Goal: Information Seeking & Learning: Learn about a topic

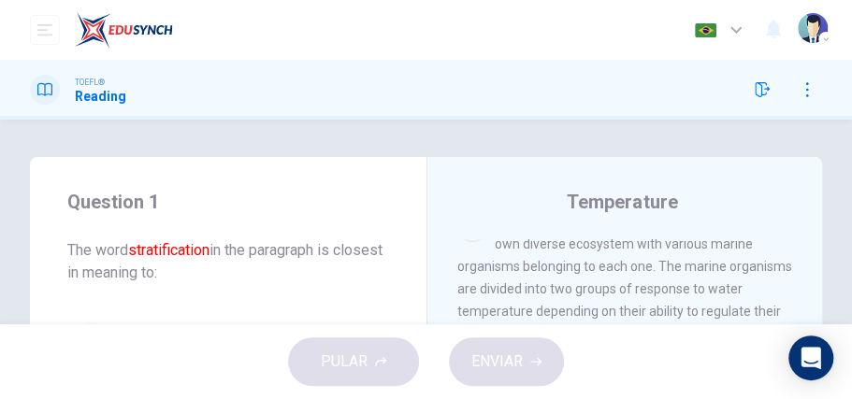
drag, startPoint x: 501, startPoint y: 241, endPoint x: 542, endPoint y: 243, distance: 41.2
click at [540, 243] on span "These three layers of the ocean each have their own diverse ecosystem with vari…" at bounding box center [624, 289] width 335 height 150
click at [542, 243] on span "These three layers of the ocean each have their own diverse ecosystem with vari…" at bounding box center [624, 289] width 335 height 150
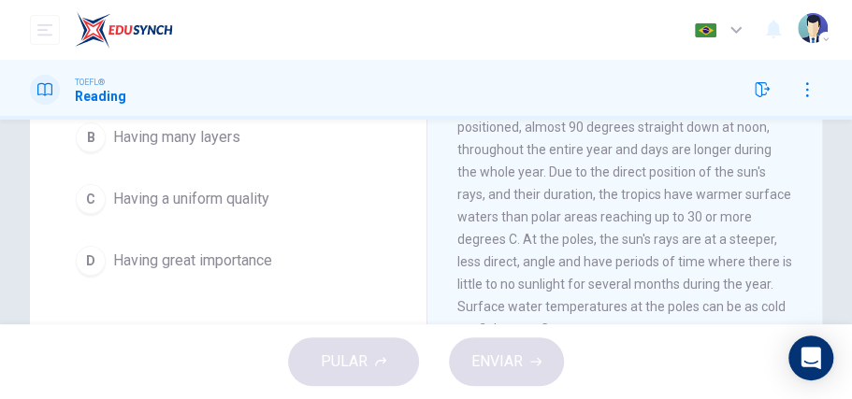
scroll to position [265, 0]
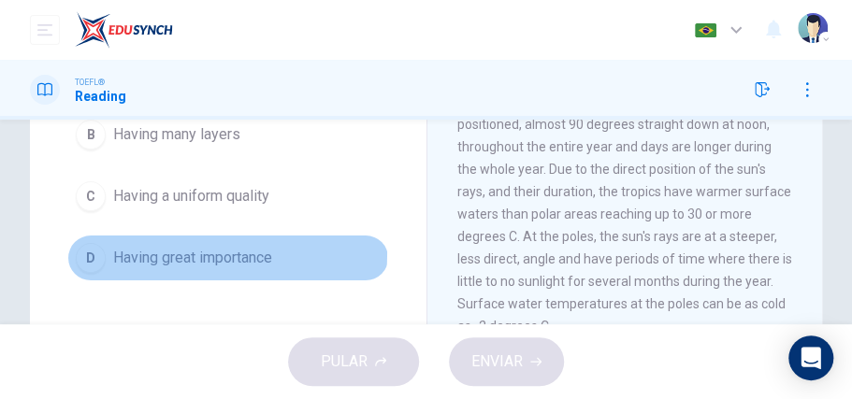
click at [94, 248] on div "D" at bounding box center [91, 258] width 30 height 30
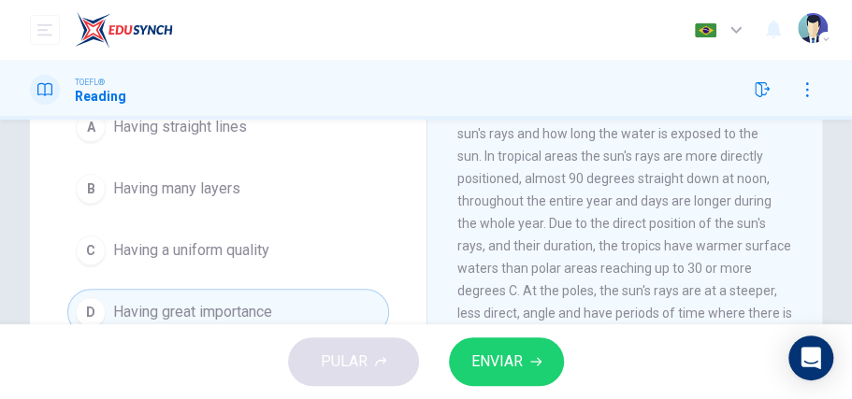
scroll to position [215, 0]
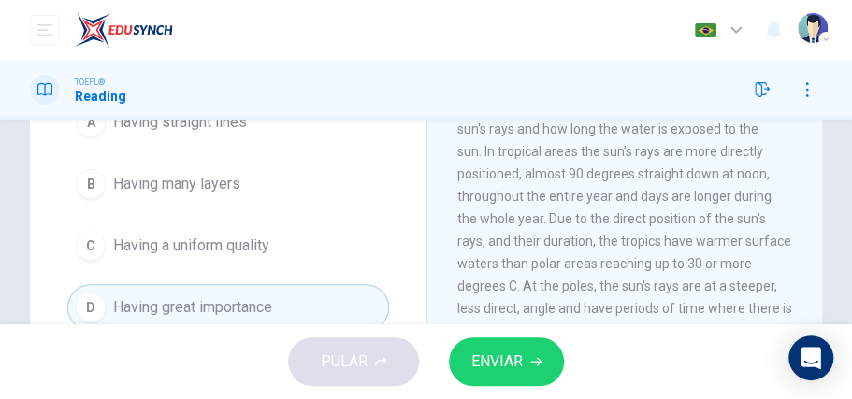
click at [87, 187] on div "B" at bounding box center [91, 184] width 30 height 30
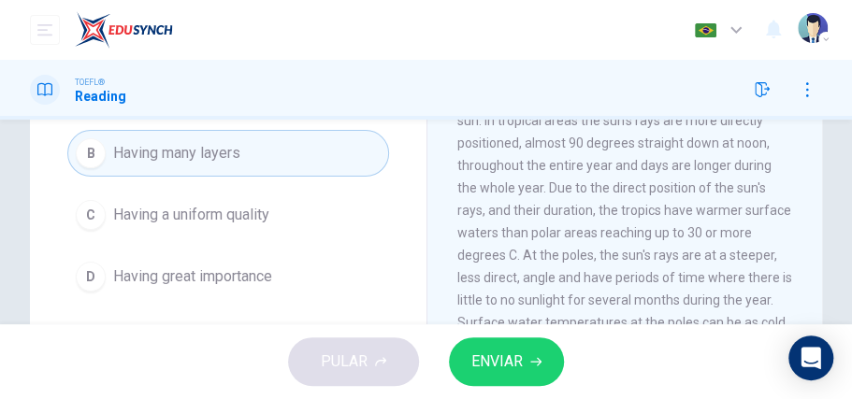
scroll to position [286, 0]
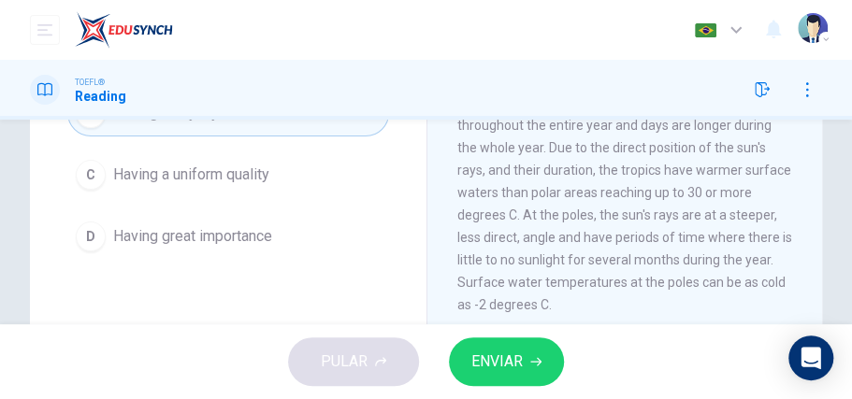
drag, startPoint x: 842, startPoint y: 244, endPoint x: 842, endPoint y: 254, distance: 10.3
click at [842, 254] on div "Question 1 The word stratification in the paragraph is closest in meaning to: A…" at bounding box center [426, 196] width 852 height 650
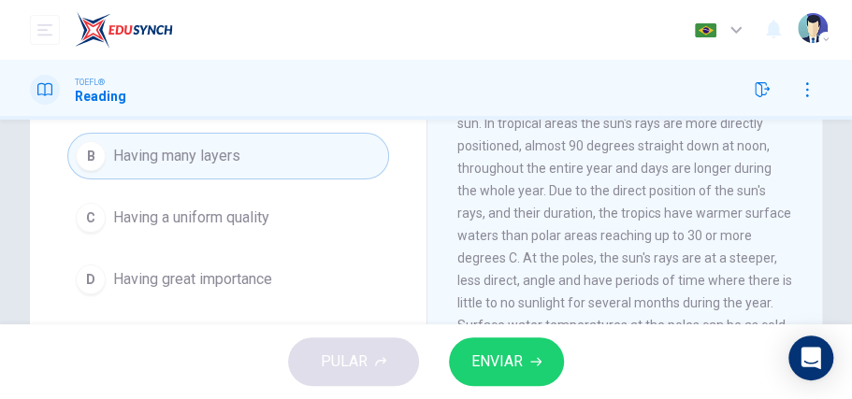
scroll to position [251, 0]
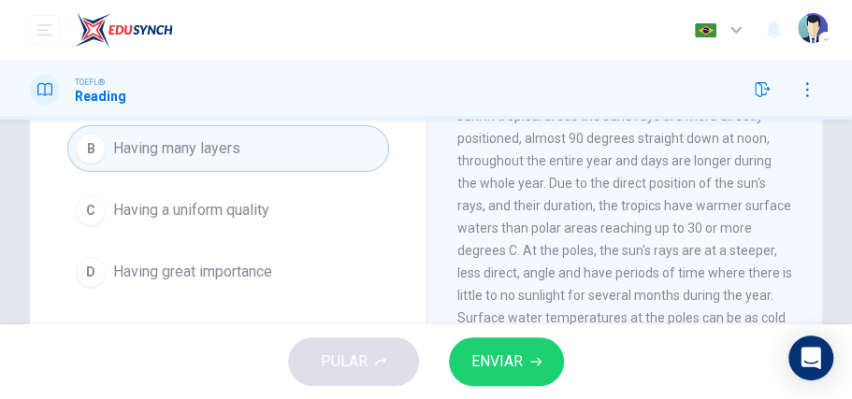
click at [84, 268] on div "D" at bounding box center [91, 272] width 30 height 30
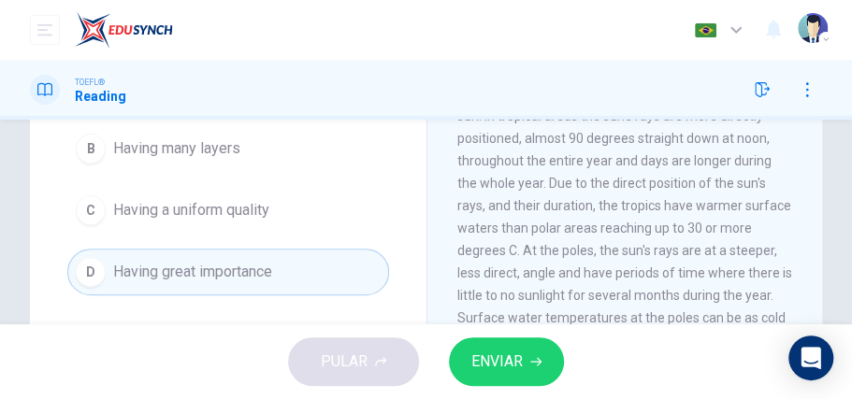
click at [506, 358] on span "ENVIAR" at bounding box center [496, 362] width 51 height 26
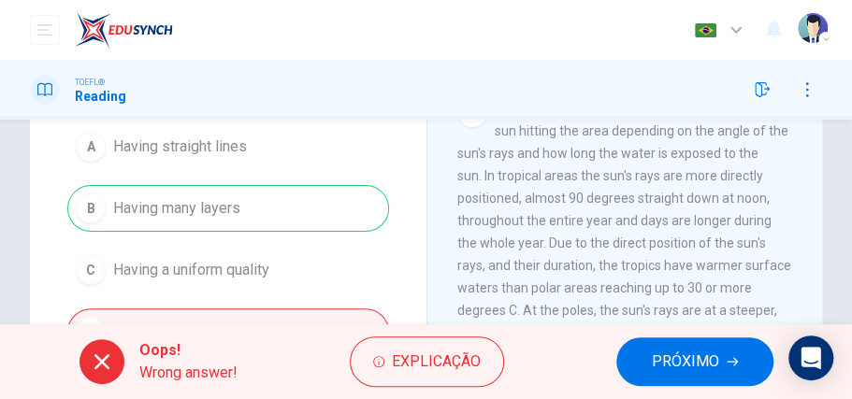
scroll to position [186, 0]
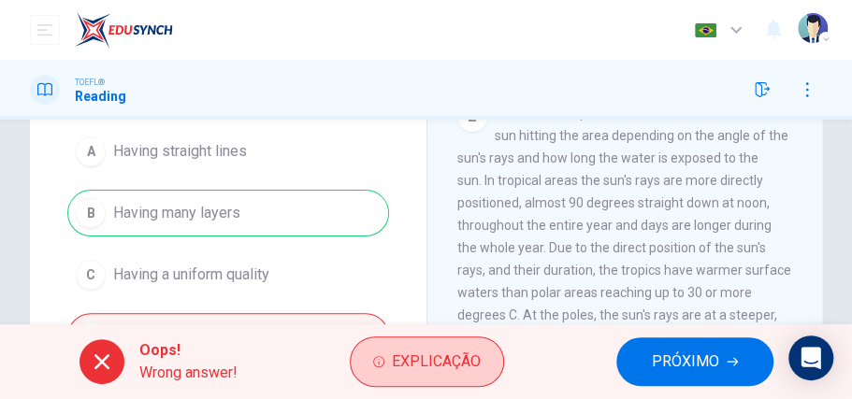
click at [399, 372] on span "Explicação" at bounding box center [436, 362] width 89 height 26
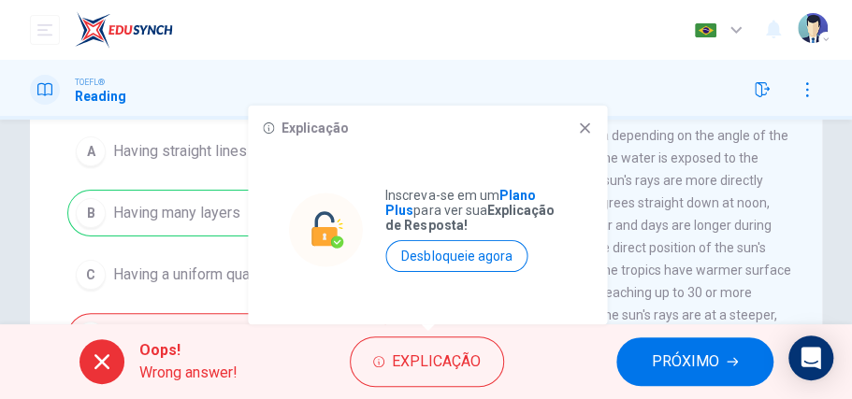
click at [589, 127] on icon at bounding box center [584, 128] width 15 height 15
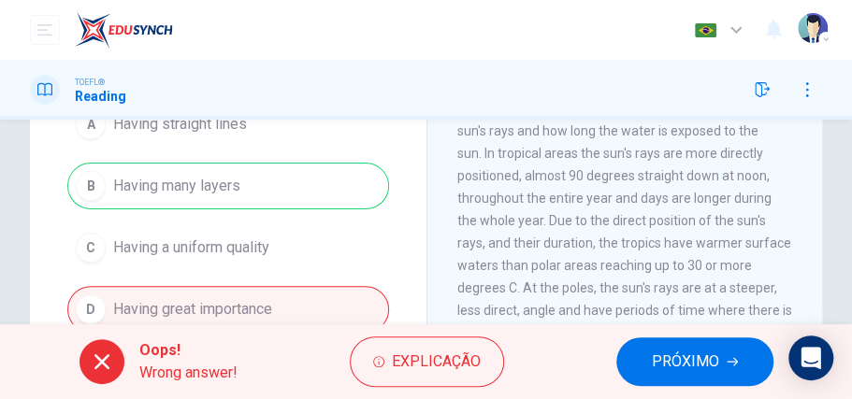
scroll to position [203, 0]
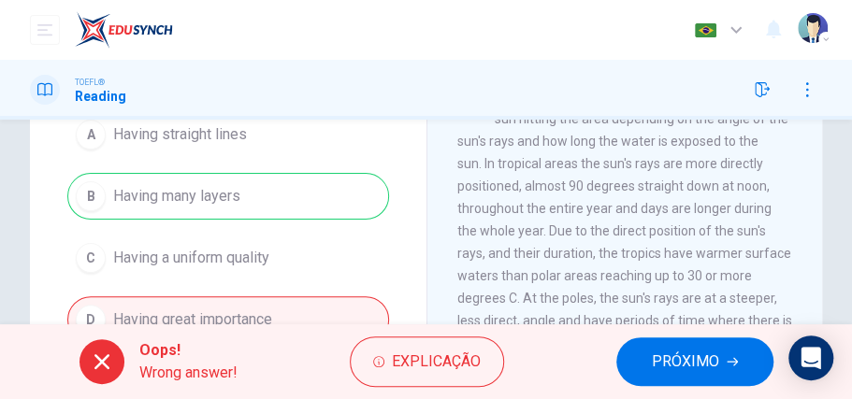
click at [686, 346] on button "PRÓXIMO" at bounding box center [694, 362] width 157 height 49
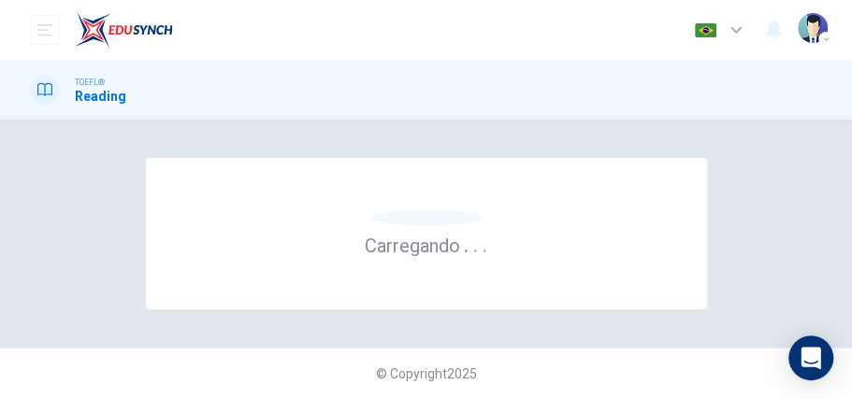
scroll to position [0, 0]
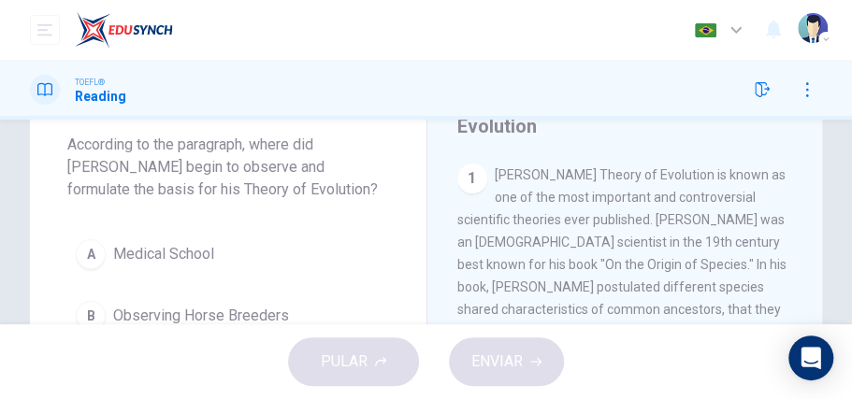
scroll to position [103, 0]
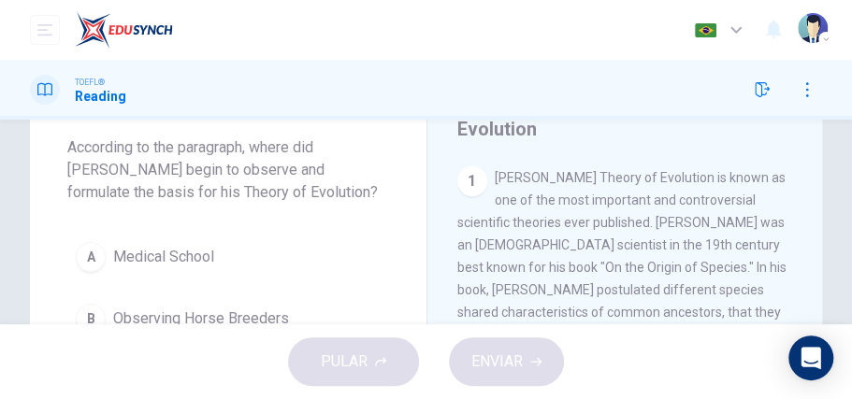
drag, startPoint x: 811, startPoint y: 210, endPoint x: 813, endPoint y: 227, distance: 17.1
click at [813, 227] on div "[PERSON_NAME] and The Theory of Evolution 1 [PERSON_NAME] Theory of Evolution i…" at bounding box center [624, 394] width 396 height 680
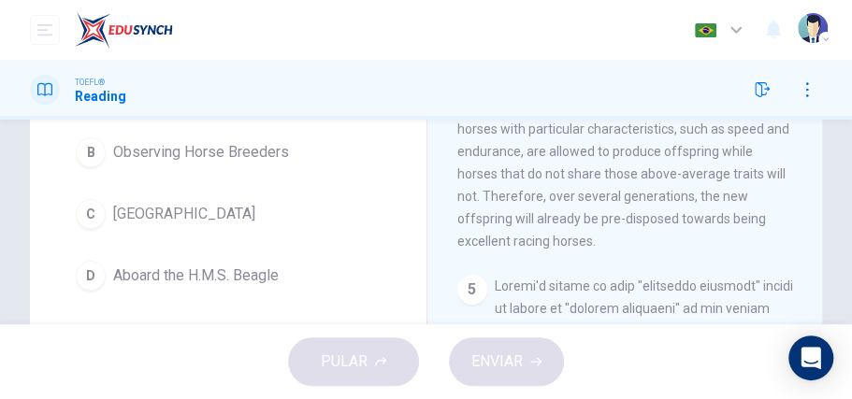
scroll to position [275, 0]
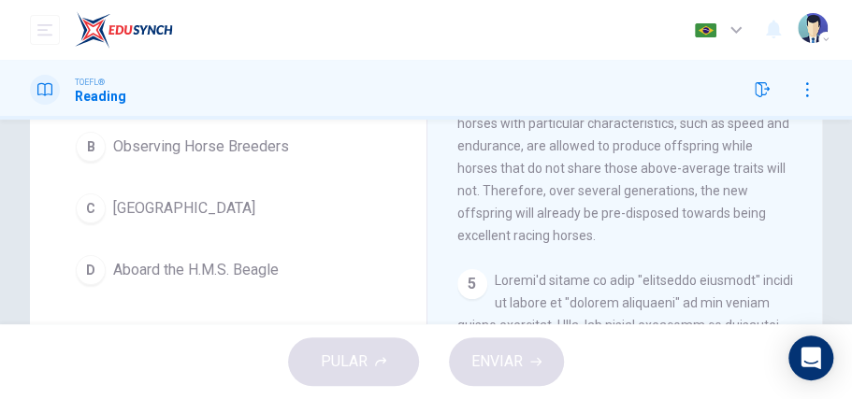
click at [99, 271] on div "D" at bounding box center [91, 270] width 30 height 30
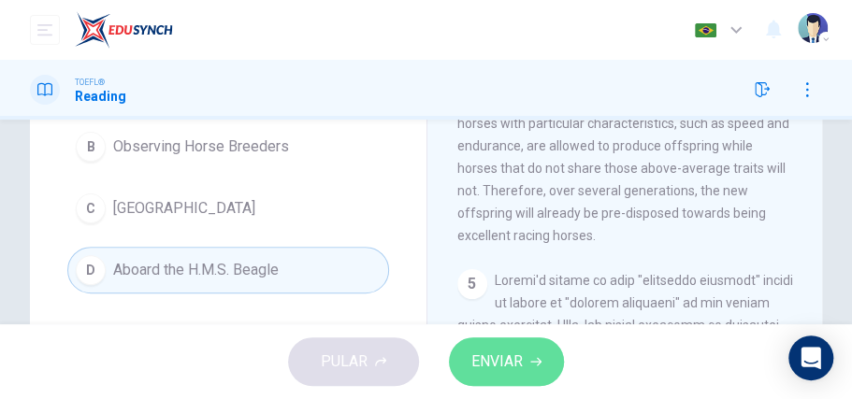
click at [492, 357] on span "ENVIAR" at bounding box center [496, 362] width 51 height 26
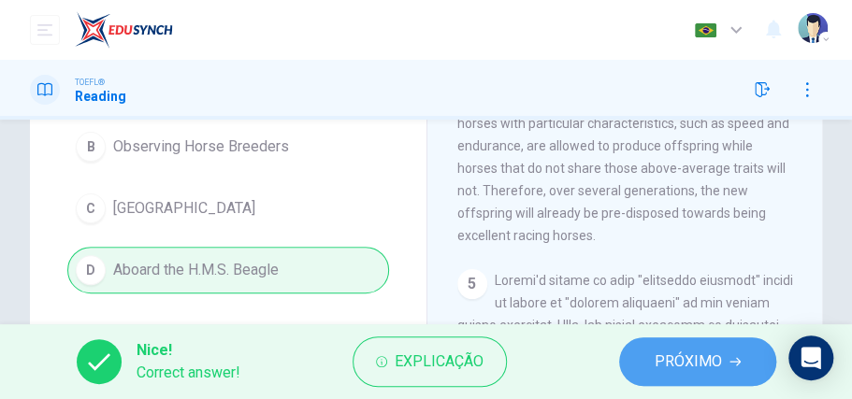
click at [665, 375] on button "PRÓXIMO" at bounding box center [697, 362] width 157 height 49
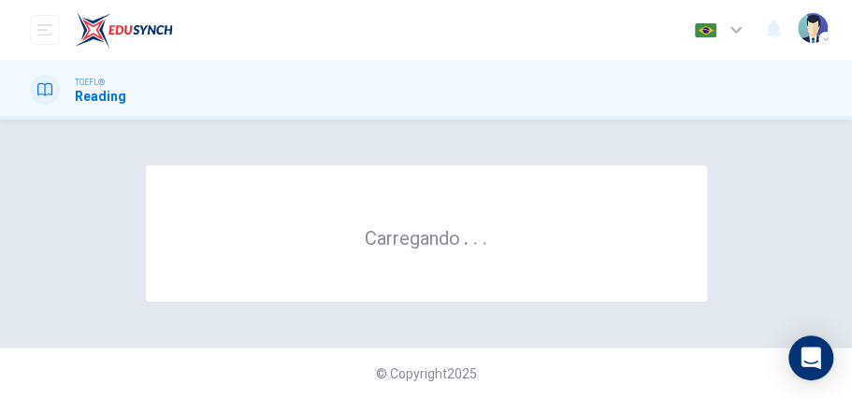
scroll to position [0, 0]
